Goal: Find specific page/section: Find specific page/section

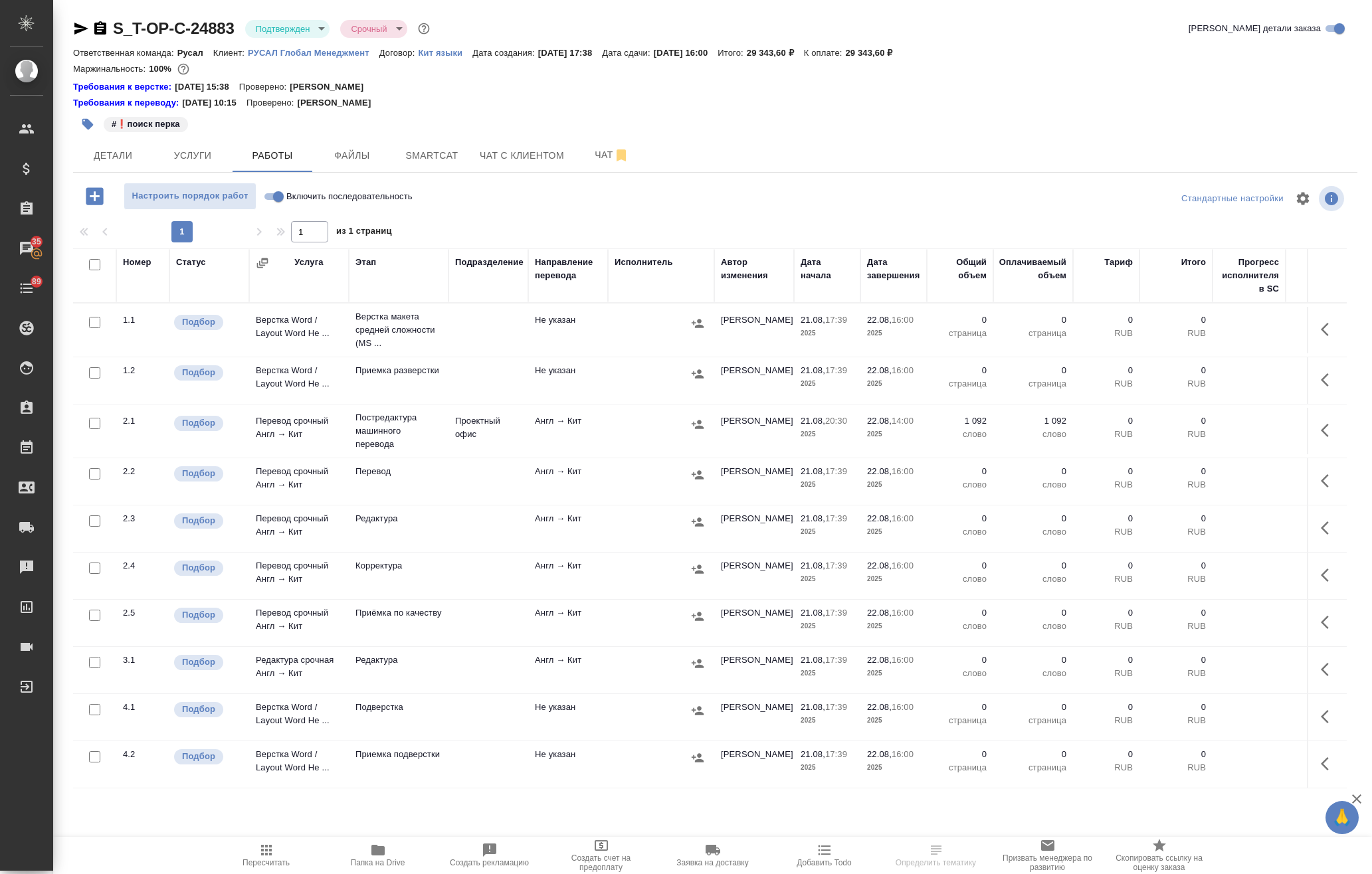
drag, startPoint x: 0, startPoint y: 409, endPoint x: 748, endPoint y: 124, distance: 800.5
click at [748, 124] on div "#❗поиск перка" at bounding box center [501, 124] width 857 height 29
